Goal: Task Accomplishment & Management: Complete application form

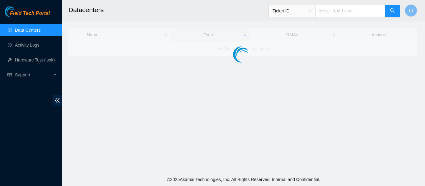
click at [35, 29] on link "Data Centers" at bounding box center [27, 30] width 25 height 5
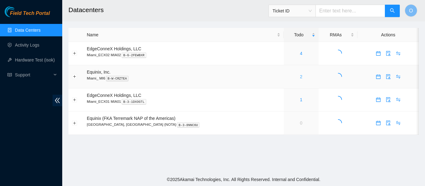
click at [300, 77] on link "2" at bounding box center [301, 76] width 2 height 5
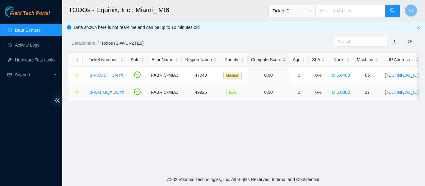
click at [109, 92] on link "B-W-14JQXOS" at bounding box center [104, 92] width 30 height 5
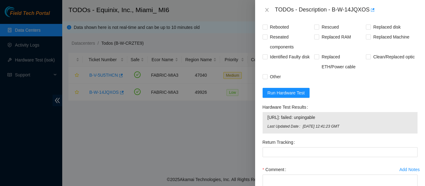
scroll to position [311, 0]
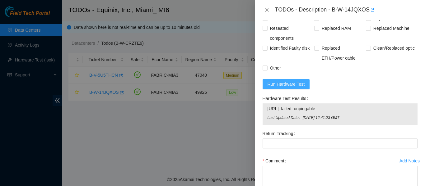
click at [293, 87] on button "Run Hardware Test" at bounding box center [285, 84] width 47 height 10
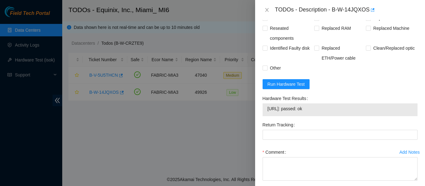
drag, startPoint x: 266, startPoint y: 117, endPoint x: 316, endPoint y: 120, distance: 49.5
click at [321, 116] on div "[URL]: passed: ok" at bounding box center [339, 110] width 155 height 13
copy tbody "[URL]: passed: ok"
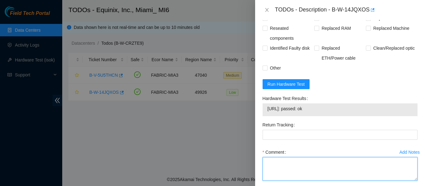
drag, startPoint x: 294, startPoint y: 170, endPoint x: 290, endPoint y: 163, distance: 8.5
click at [298, 168] on textarea "Comment" at bounding box center [339, 169] width 155 height 24
paste textarea "-Verified ticket is safe to work on: YES -NOCC Authorized: YES -Located server …"
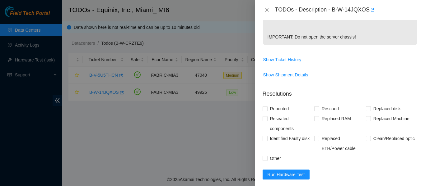
scroll to position [219, 0]
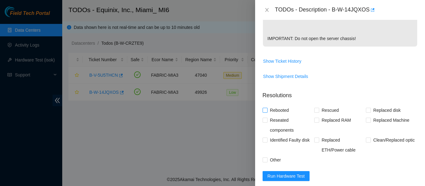
type textarea "-Verified ticket is safe to work on: YES -NOCC Authorized: YES -Located server …"
click at [264, 112] on input "Rebooted" at bounding box center [264, 110] width 4 height 4
checkbox input "true"
click at [319, 115] on span "Rescued" at bounding box center [330, 110] width 22 height 10
click at [317, 112] on input "Rescued" at bounding box center [316, 110] width 4 height 4
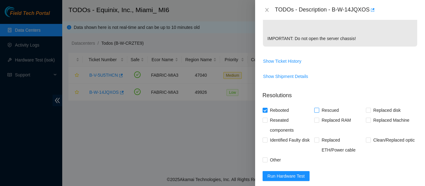
checkbox input "true"
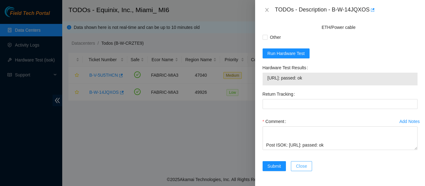
scroll to position [349, 0]
click at [273, 167] on span "Submit" at bounding box center [274, 166] width 14 height 7
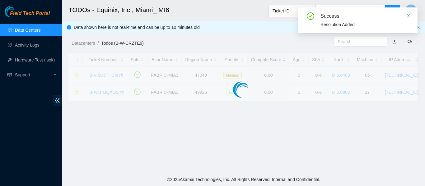
scroll to position [201, 0]
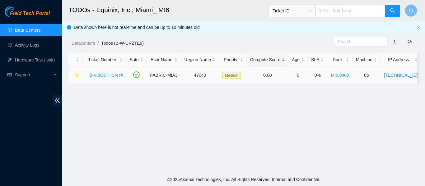
click at [99, 74] on link "B-V-5U5THCN" at bounding box center [103, 75] width 29 height 5
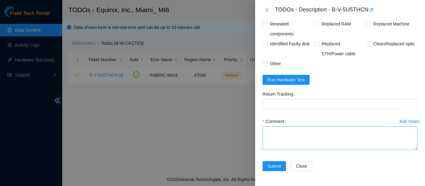
scroll to position [372, 0]
click at [267, 7] on icon "close" at bounding box center [266, 9] width 5 height 5
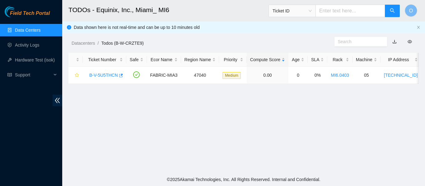
scroll to position [201, 0]
click at [171, 121] on main "TODOs - Equinix, Inc., Miami_ MI6 Ticket ID O Data shown here is not real-time …" at bounding box center [243, 86] width 363 height 173
